Goal: Task Accomplishment & Management: Manage account settings

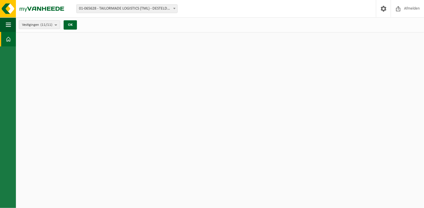
click at [8, 36] on span at bounding box center [8, 39] width 5 height 14
click at [414, 10] on span "Afmelden" at bounding box center [412, 8] width 19 height 17
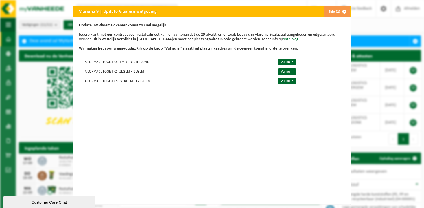
click at [368, 13] on div "Vlarema 9 | Update Vlaamse wetgeving Skip (2) Update uw Vlarema overeenkomst zo…" at bounding box center [212, 104] width 424 height 208
click at [371, 15] on div "Vlarema 9 | Update Vlaamse wetgeving Skip (2) Update uw Vlarema overeenkomst zo…" at bounding box center [212, 104] width 424 height 208
click at [342, 10] on span "button" at bounding box center [345, 12] width 12 height 12
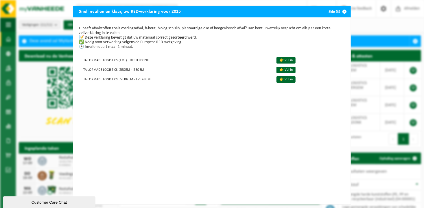
click at [340, 11] on span "button" at bounding box center [345, 12] width 12 height 12
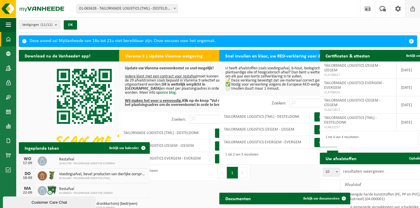
click at [408, 9] on span at bounding box center [412, 8] width 9 height 17
